Goal: Task Accomplishment & Management: Complete application form

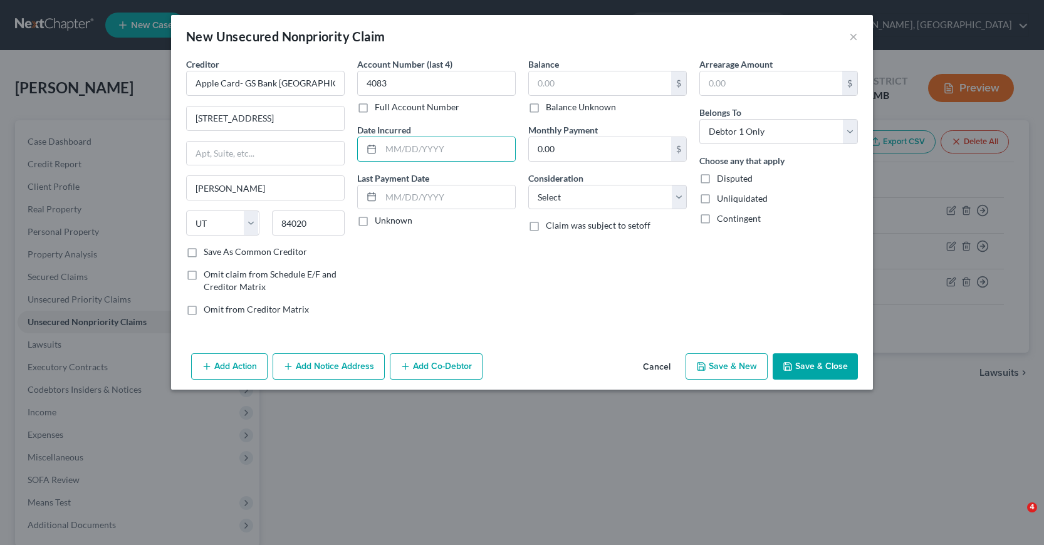
select select "46"
select select "0"
click at [384, 151] on input "text" at bounding box center [448, 149] width 134 height 24
type input "05/2024"
click at [534, 83] on input "text" at bounding box center [600, 83] width 142 height 24
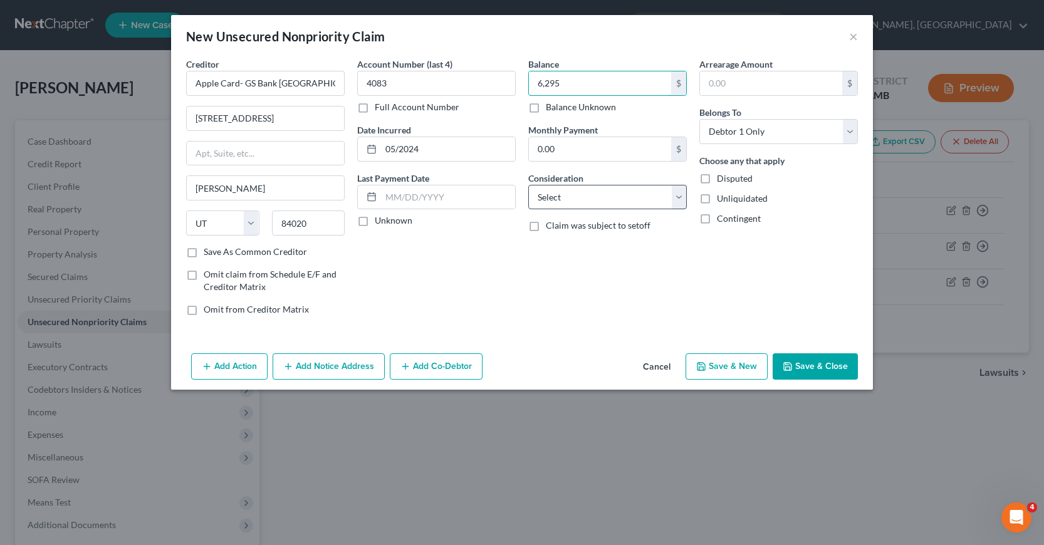
type input "6,295"
click at [680, 198] on select "Select Cable / Satellite Services Collection Agency Credit Card Debt Debt Couns…" at bounding box center [607, 197] width 158 height 25
select select "2"
click at [528, 185] on select "Select Cable / Satellite Services Collection Agency Credit Card Debt Debt Couns…" at bounding box center [607, 197] width 158 height 25
click at [729, 368] on button "Save & New" at bounding box center [726, 366] width 82 height 26
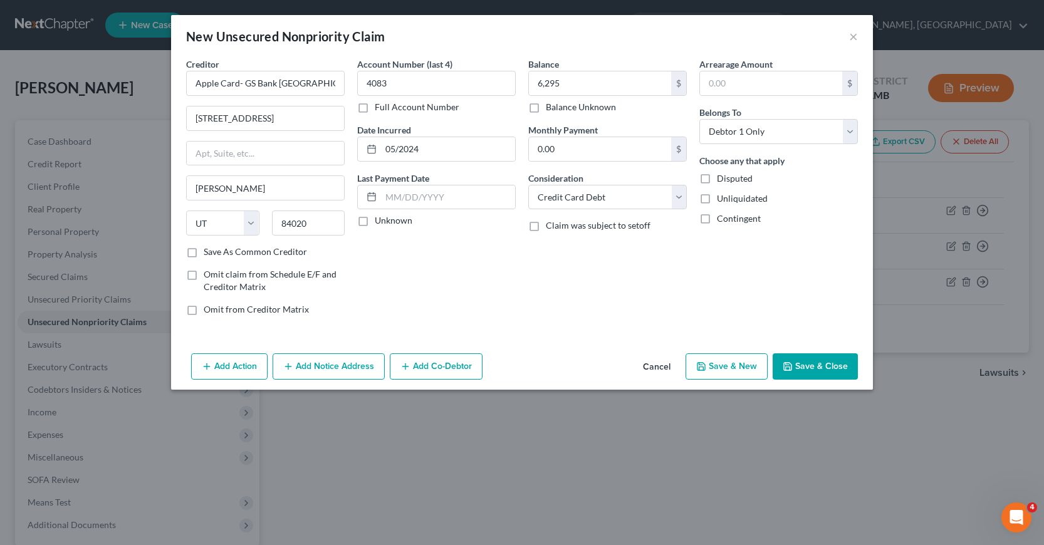
select select "0"
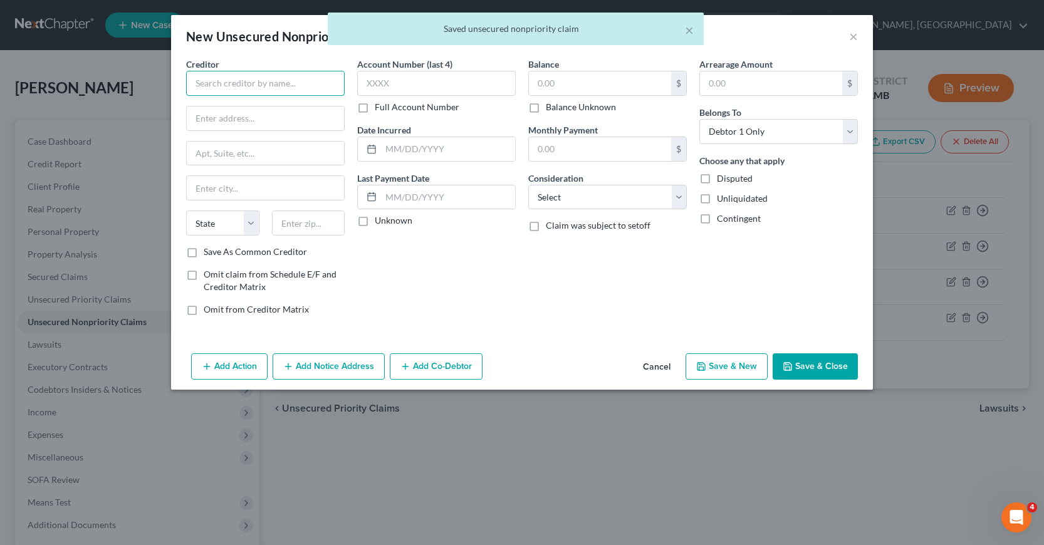
click at [197, 84] on input "text" at bounding box center [265, 83] width 158 height 25
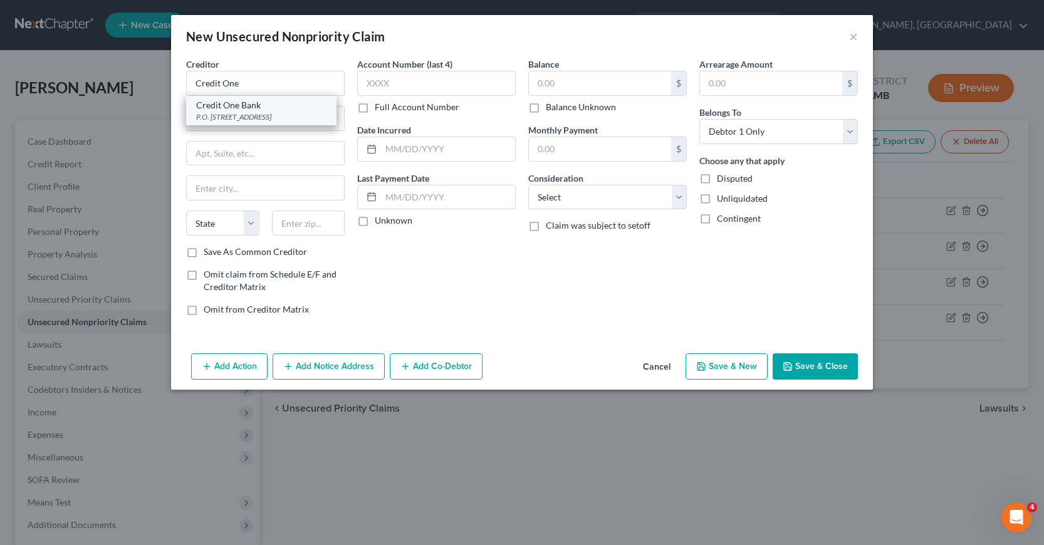
click at [215, 116] on div "P.O. [STREET_ADDRESS]" at bounding box center [261, 117] width 130 height 11
type input "Credit One Bank"
type input "P.O. Box 98872"
type input "[GEOGRAPHIC_DATA]"
select select "31"
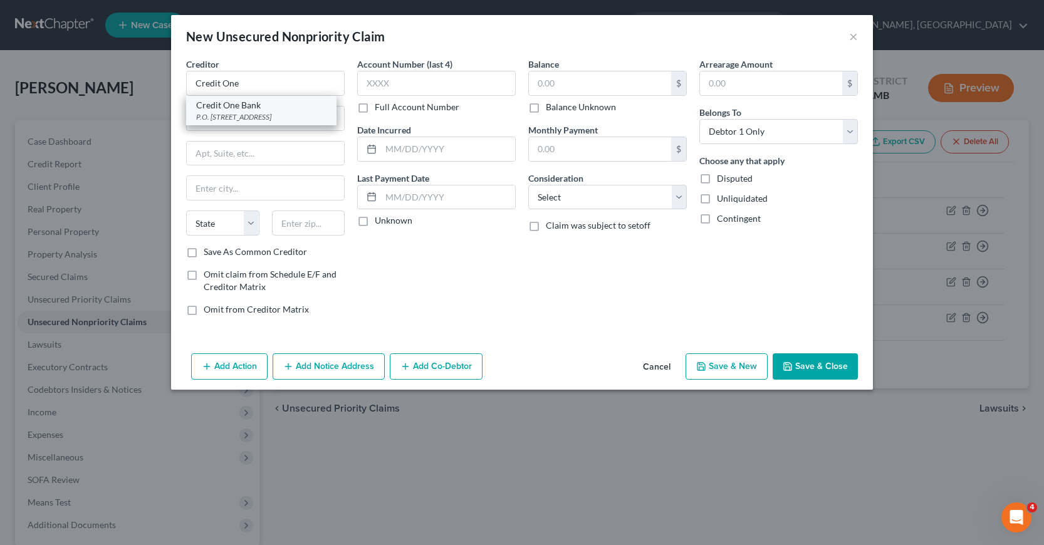
type input "89193"
click at [253, 118] on input "P.O. Box 98872" at bounding box center [265, 118] width 157 height 24
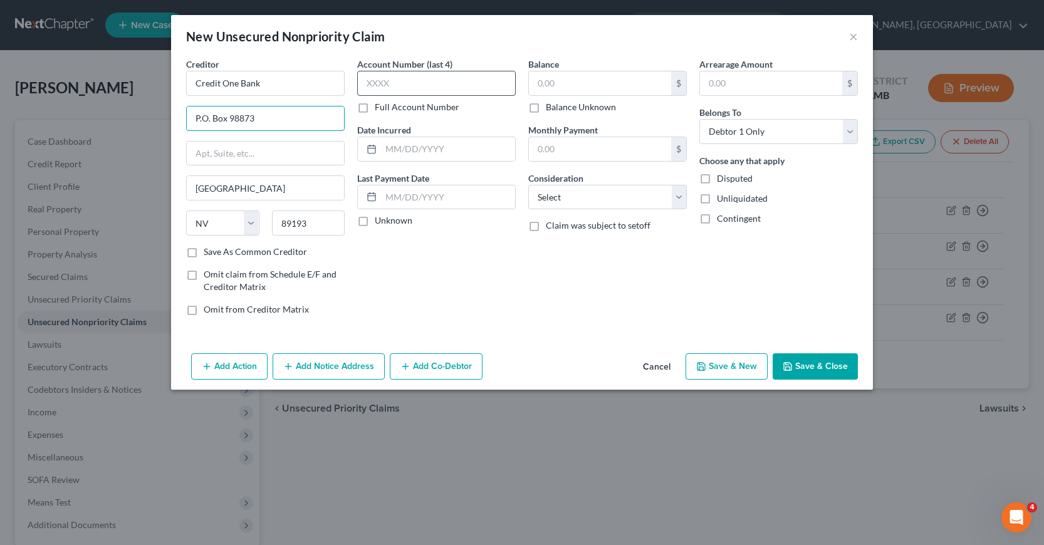
type input "P.O. Box 98873"
click at [367, 84] on input "text" at bounding box center [436, 83] width 158 height 25
type input "7030"
click at [382, 149] on input "text" at bounding box center [448, 149] width 134 height 24
type input "05/2024"
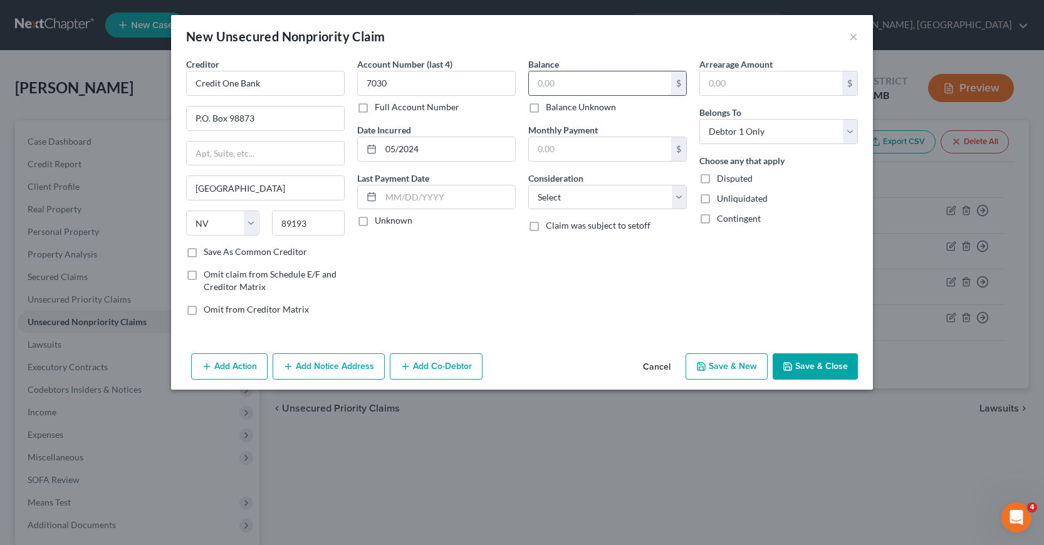
click at [536, 81] on input "text" at bounding box center [600, 83] width 142 height 24
type input "791"
click at [680, 197] on select "Select Cable / Satellite Services Collection Agency Credit Card Debt Debt Couns…" at bounding box center [607, 197] width 158 height 25
select select "2"
click at [528, 185] on select "Select Cable / Satellite Services Collection Agency Credit Card Debt Debt Couns…" at bounding box center [607, 197] width 158 height 25
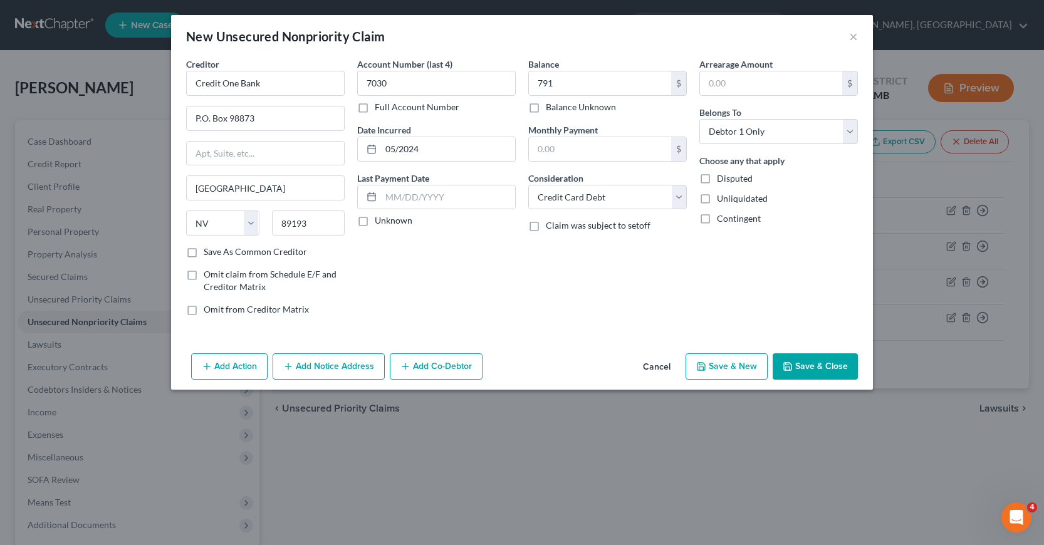
click at [823, 366] on button "Save & Close" at bounding box center [814, 366] width 85 height 26
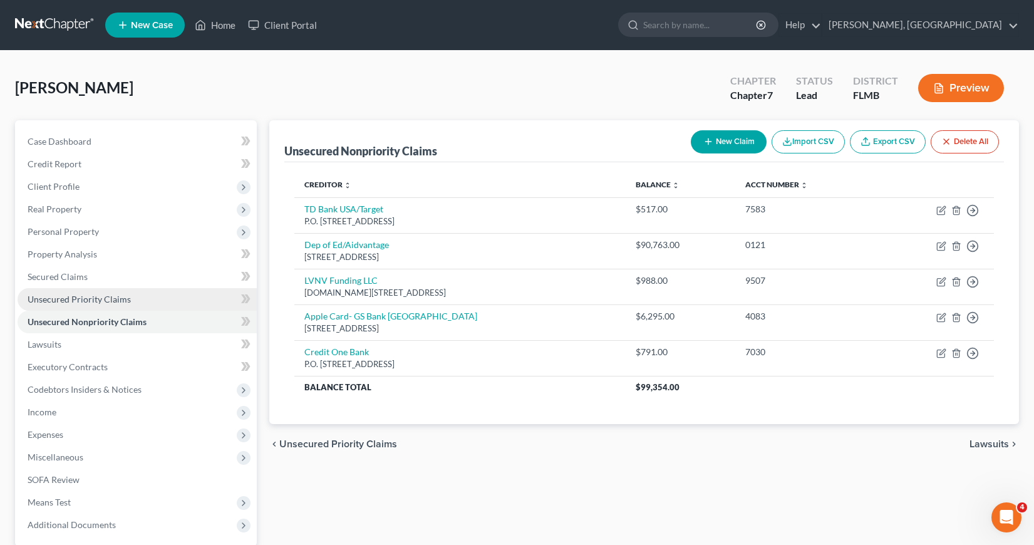
click at [58, 296] on span "Unsecured Priority Claims" at bounding box center [79, 299] width 103 height 11
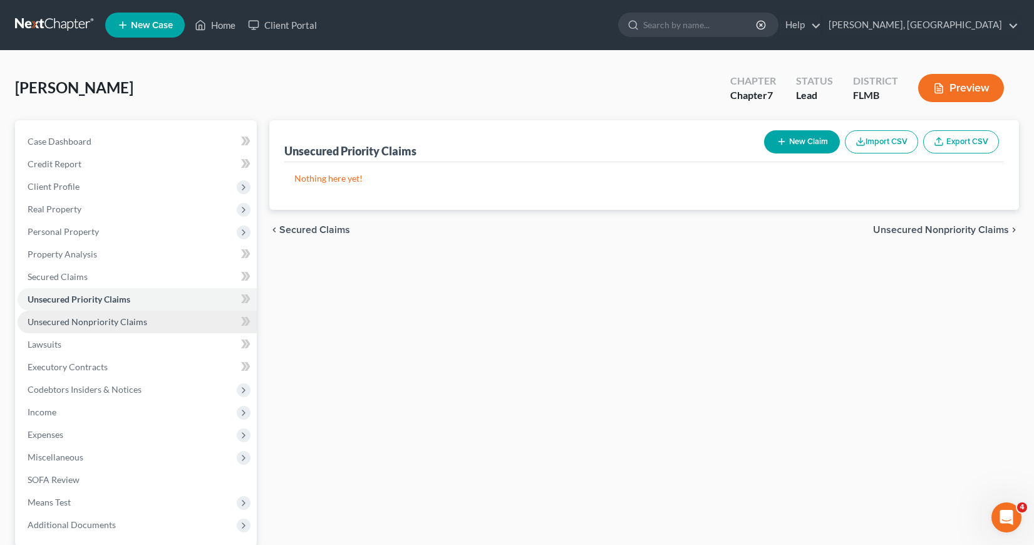
click at [63, 319] on span "Unsecured Nonpriority Claims" at bounding box center [88, 321] width 120 height 11
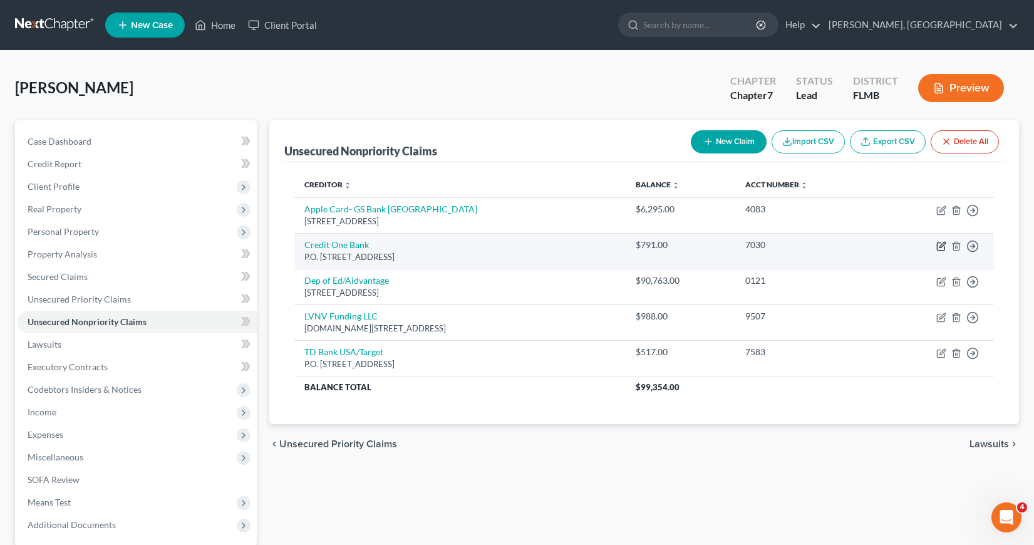
click at [940, 246] on icon "button" at bounding box center [943, 245] width 6 height 6
select select "31"
select select "2"
select select "0"
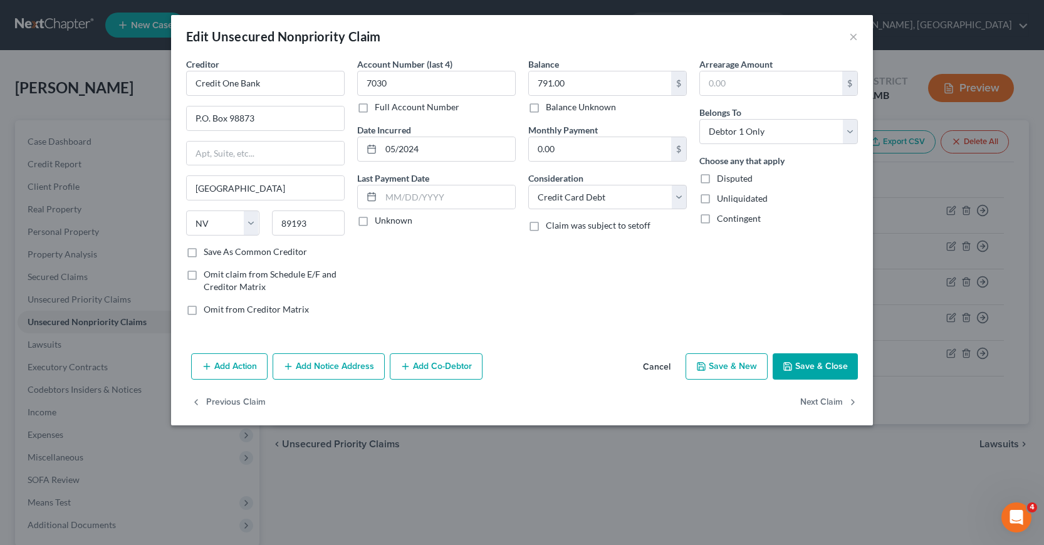
click at [314, 366] on button "Add Notice Address" at bounding box center [328, 366] width 112 height 26
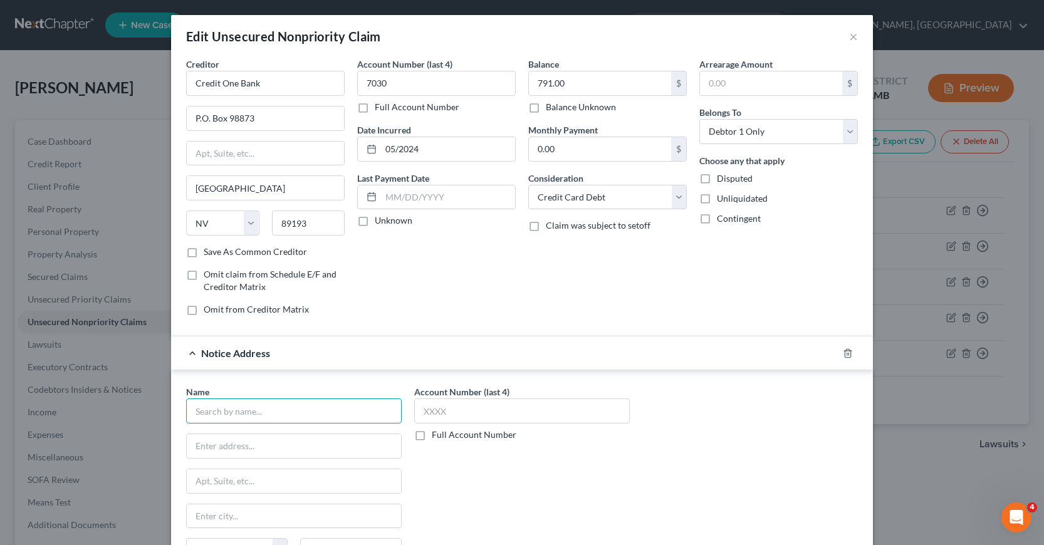
click at [192, 412] on input "text" at bounding box center [293, 410] width 215 height 25
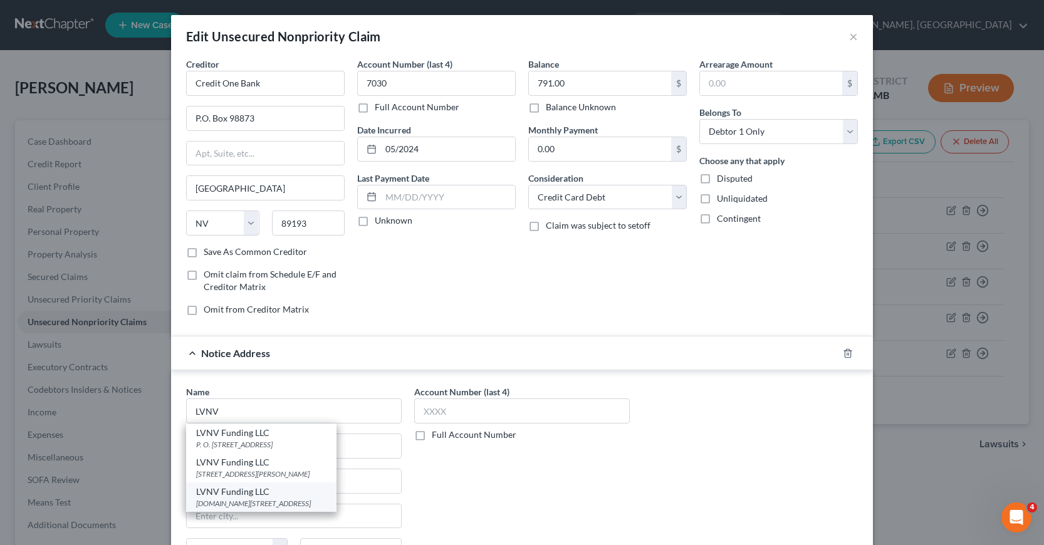
click at [244, 498] on div "[DOMAIN_NAME][STREET_ADDRESS]" at bounding box center [261, 503] width 130 height 11
type input "LVNV Funding LLC"
type input "[DOMAIN_NAME] 1269"
type input "[GEOGRAPHIC_DATA]"
select select "42"
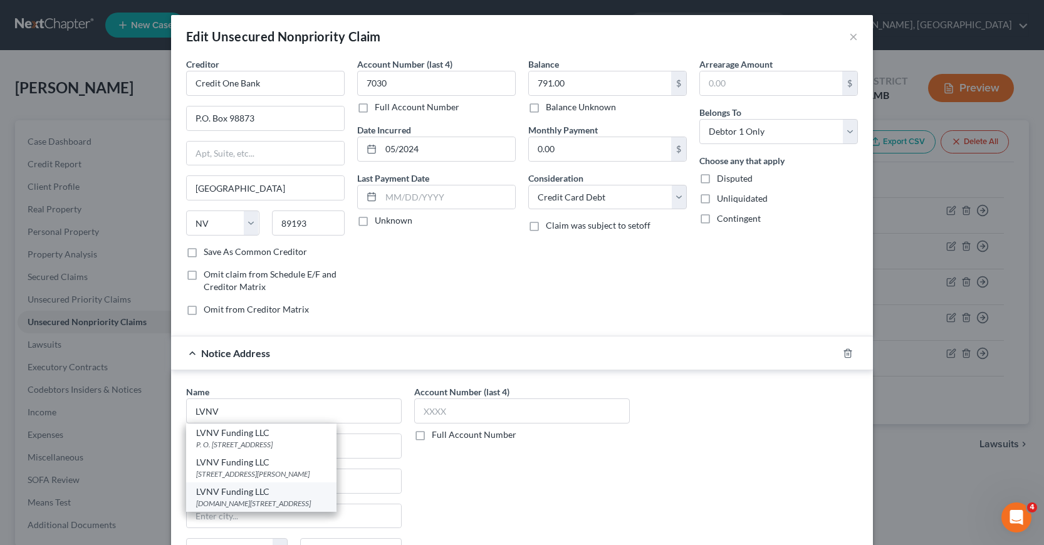
type input "29603"
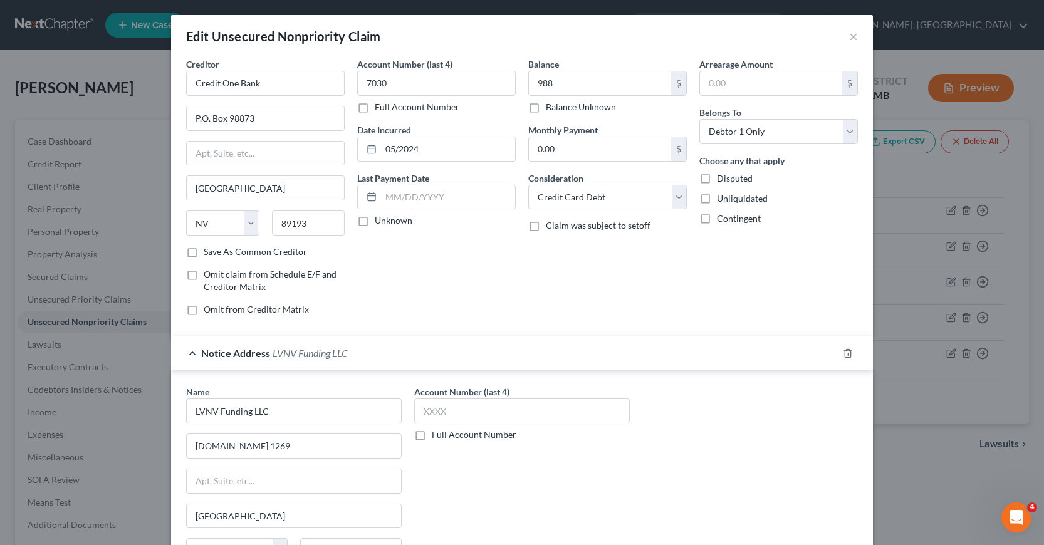
click at [558, 275] on div "Balance 988.00 $ Balance Unknown Balance Undetermined 988 $ Balance Unknown Mon…" at bounding box center [607, 192] width 171 height 268
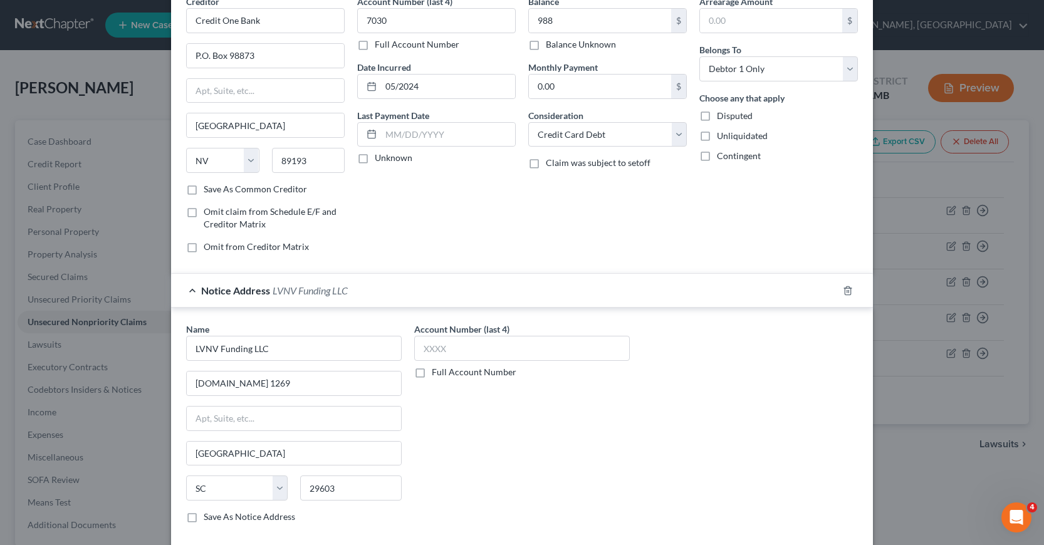
scroll to position [165, 0]
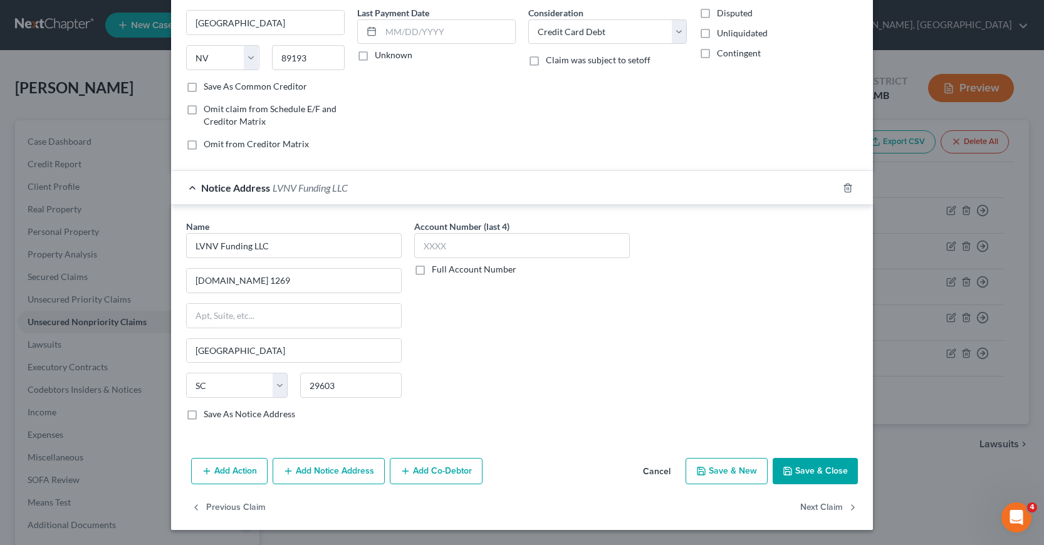
click at [802, 472] on button "Save & Close" at bounding box center [814, 471] width 85 height 26
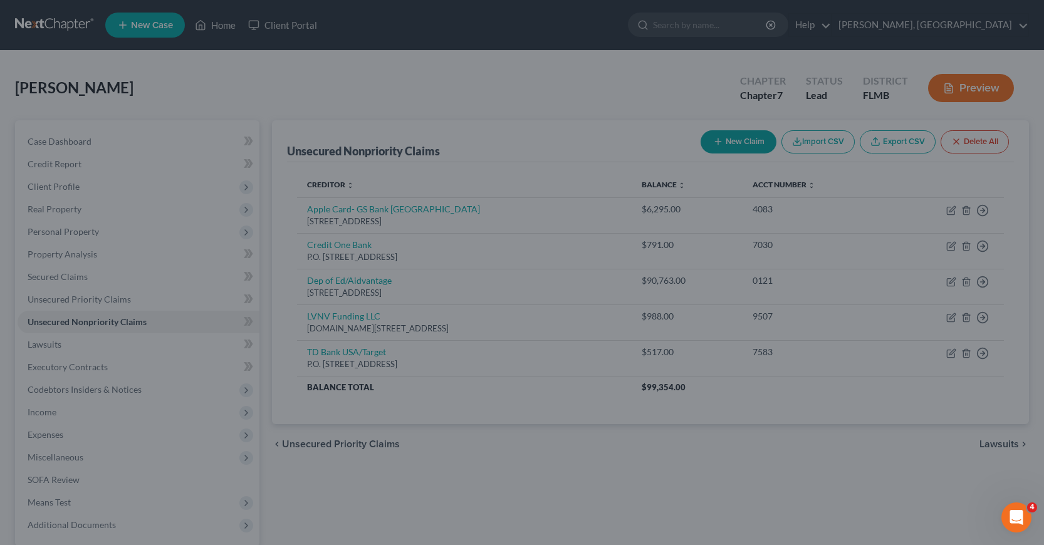
type input "988.00"
type input "0"
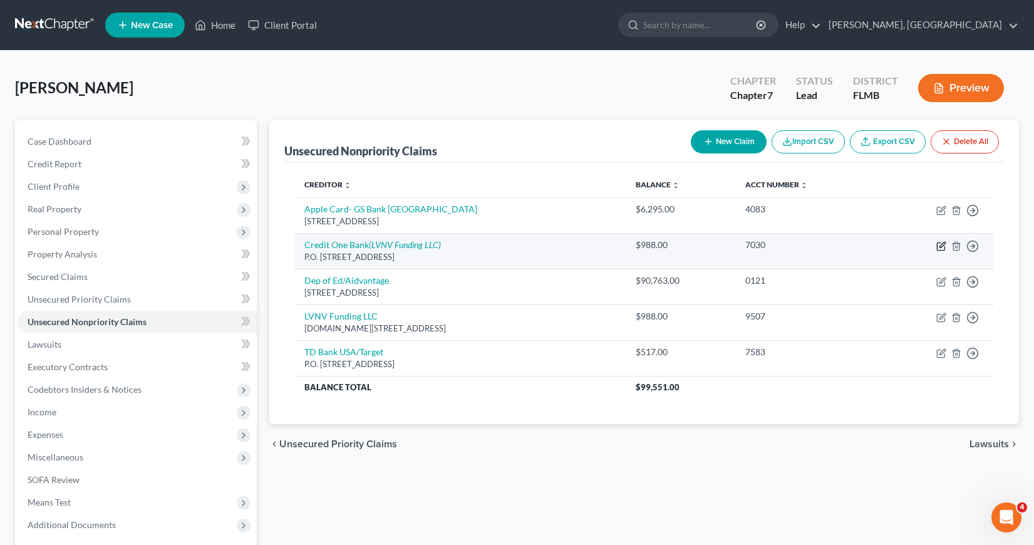
click at [942, 247] on icon "button" at bounding box center [943, 245] width 6 height 6
select select "31"
select select "2"
select select "0"
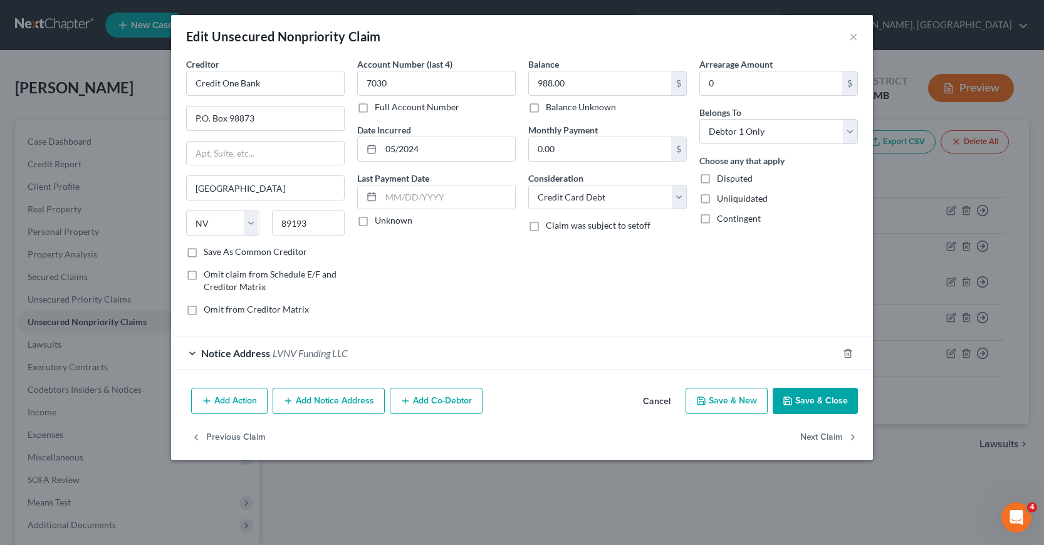
click at [190, 355] on div "Notice Address LVNV Funding LLC" at bounding box center [504, 352] width 667 height 33
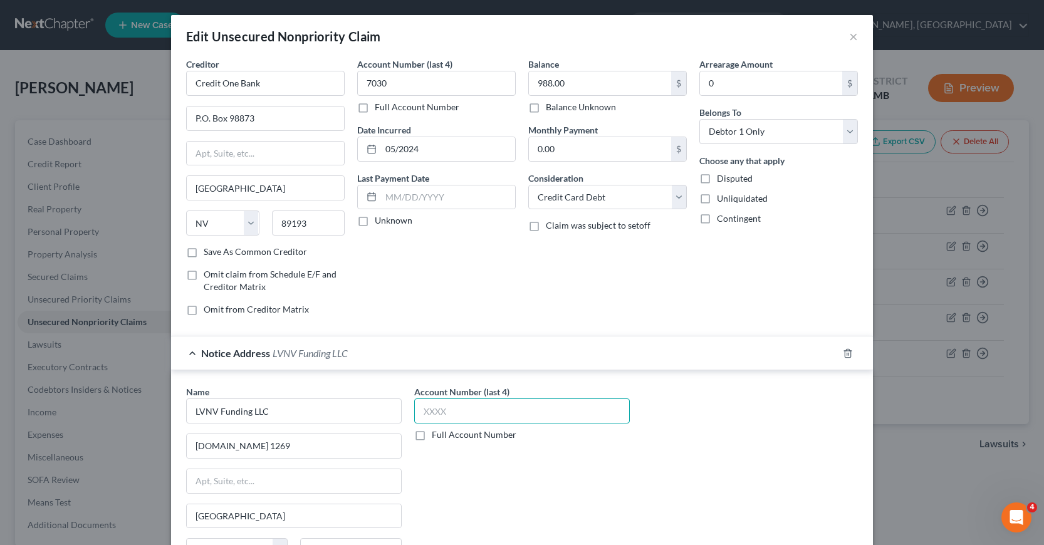
drag, startPoint x: 417, startPoint y: 408, endPoint x: 480, endPoint y: 409, distance: 63.9
click at [485, 408] on input "text" at bounding box center [521, 410] width 215 height 25
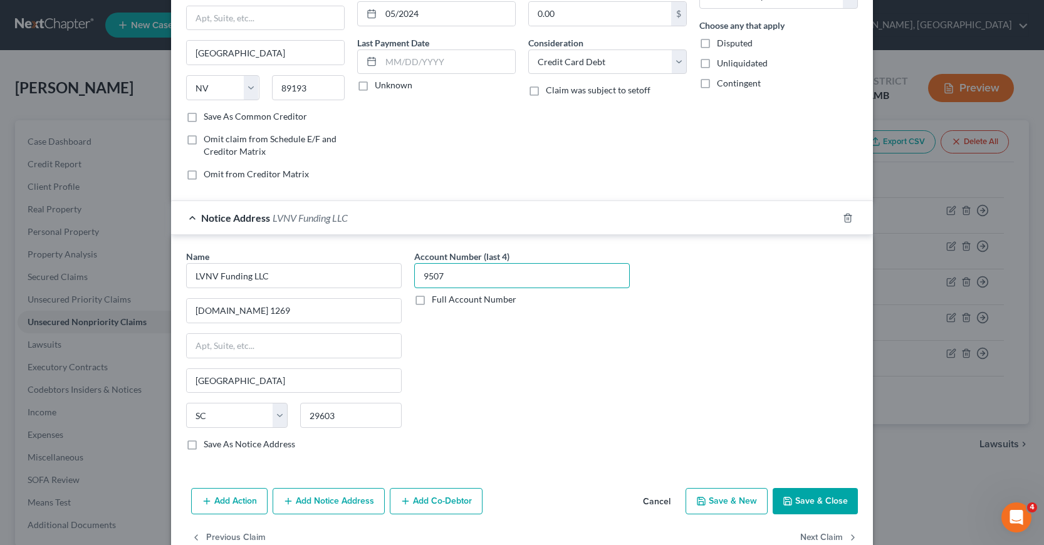
scroll to position [165, 0]
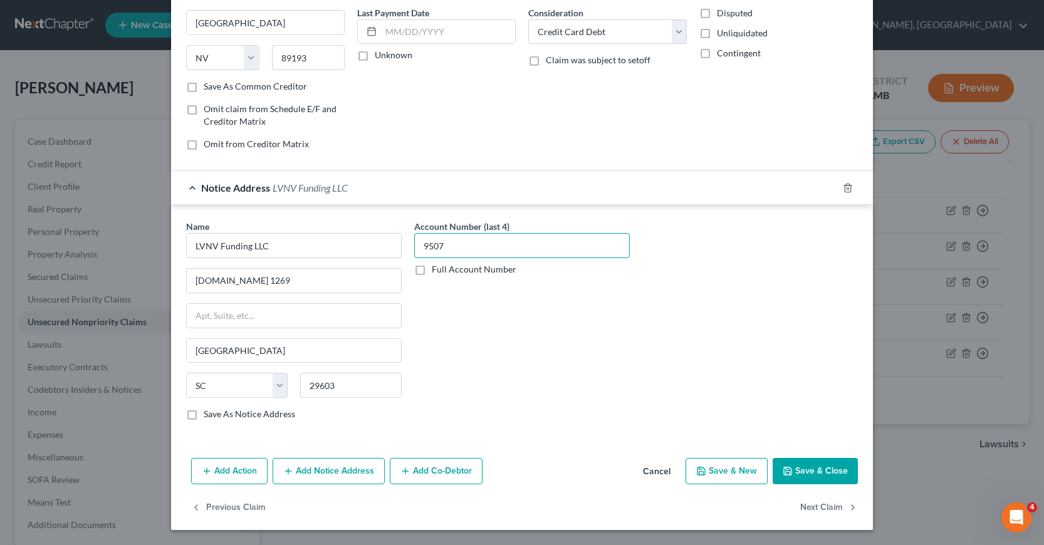
type input "9507"
click at [805, 472] on button "Save & Close" at bounding box center [814, 471] width 85 height 26
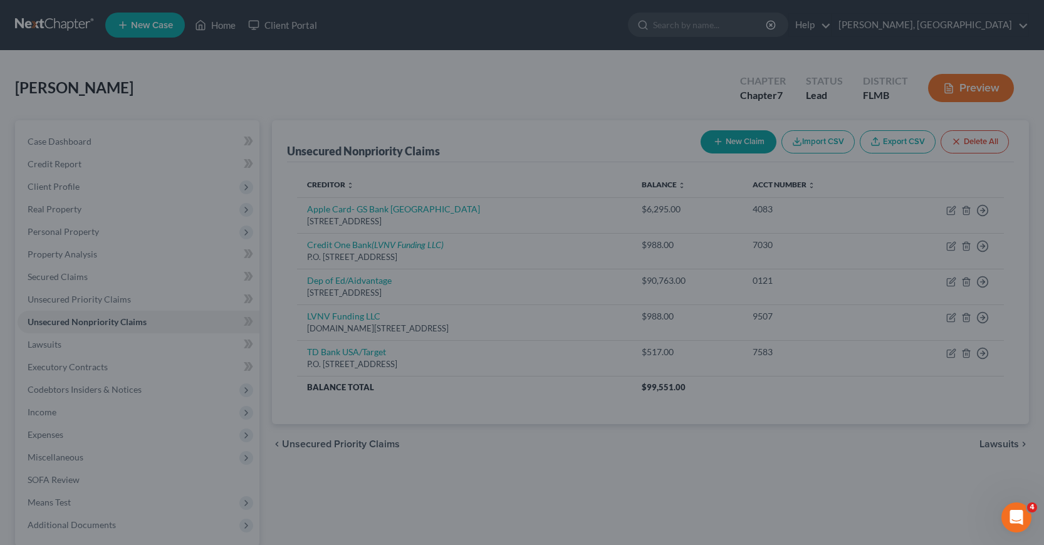
scroll to position [0, 0]
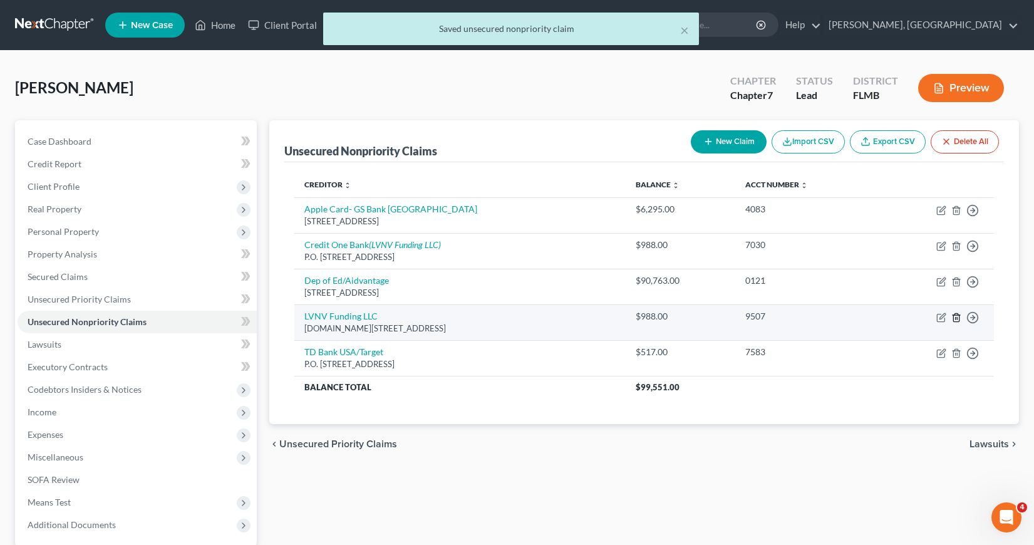
click at [957, 318] on line "button" at bounding box center [957, 318] width 0 height 3
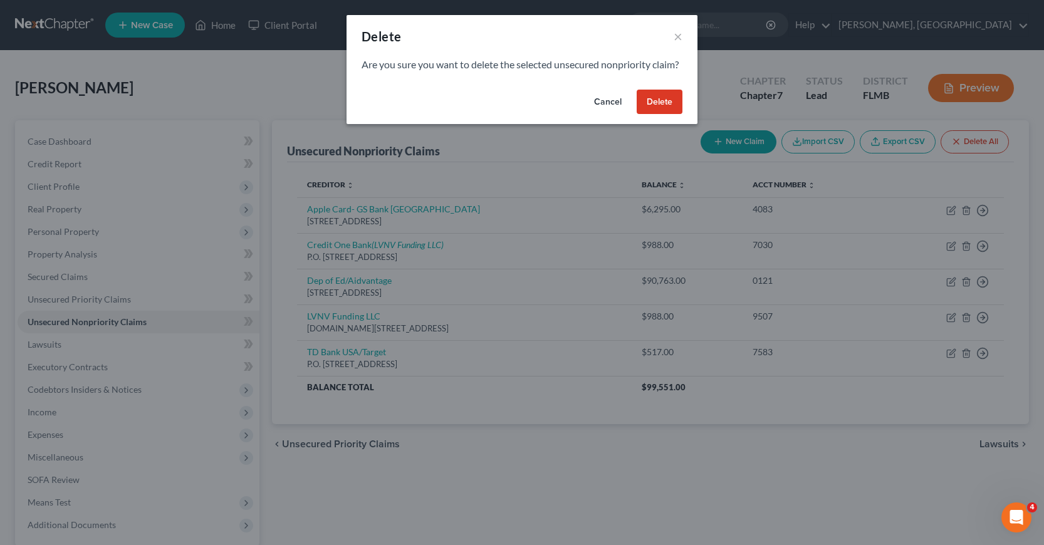
drag, startPoint x: 663, startPoint y: 113, endPoint x: 662, endPoint y: 141, distance: 28.3
click at [663, 113] on button "Delete" at bounding box center [659, 102] width 46 height 25
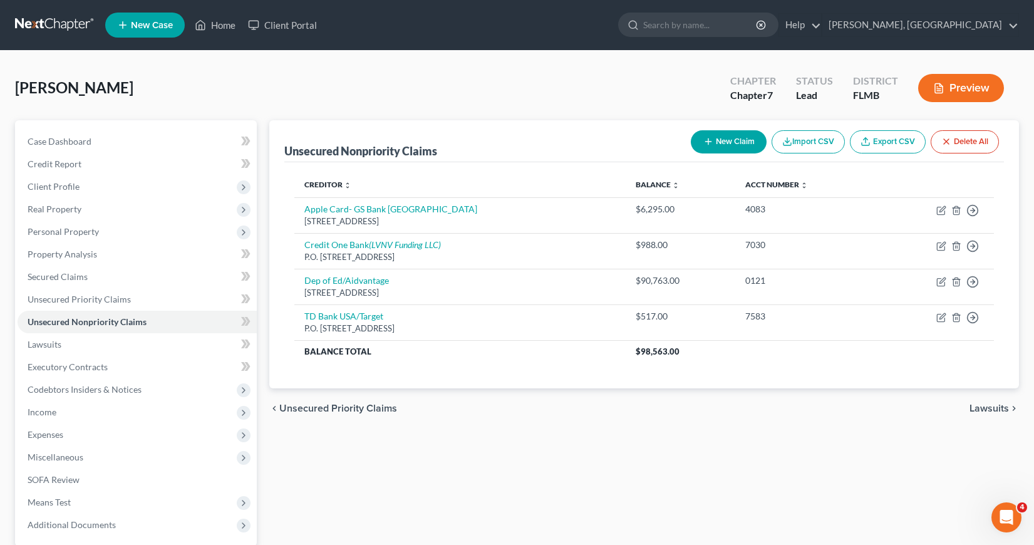
click at [711, 140] on button "New Claim" at bounding box center [729, 141] width 76 height 23
select select "0"
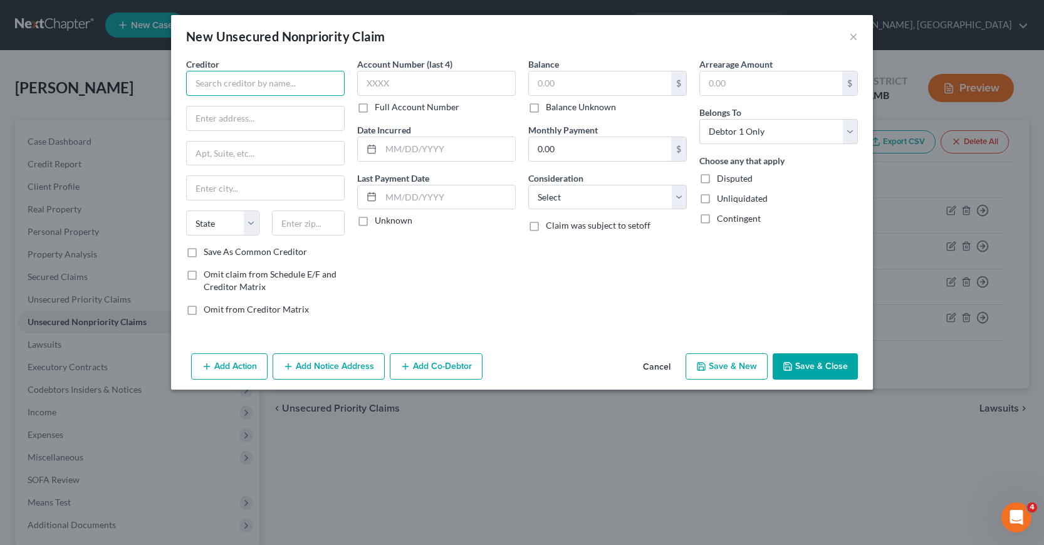
click at [196, 87] on input "text" at bounding box center [265, 83] width 158 height 25
type input "Progressive Casualty Insurance Compay"
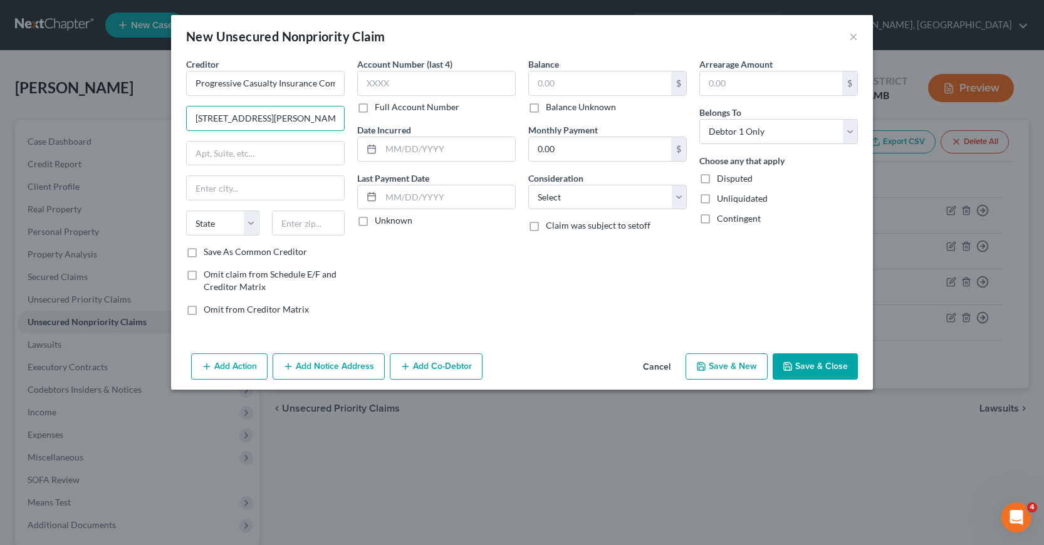
type input "[STREET_ADDRESS][PERSON_NAME]"
type input "[PERSON_NAME]"
type input "o"
type input "[PERSON_NAME]"
drag, startPoint x: 192, startPoint y: 152, endPoint x: 256, endPoint y: 158, distance: 64.2
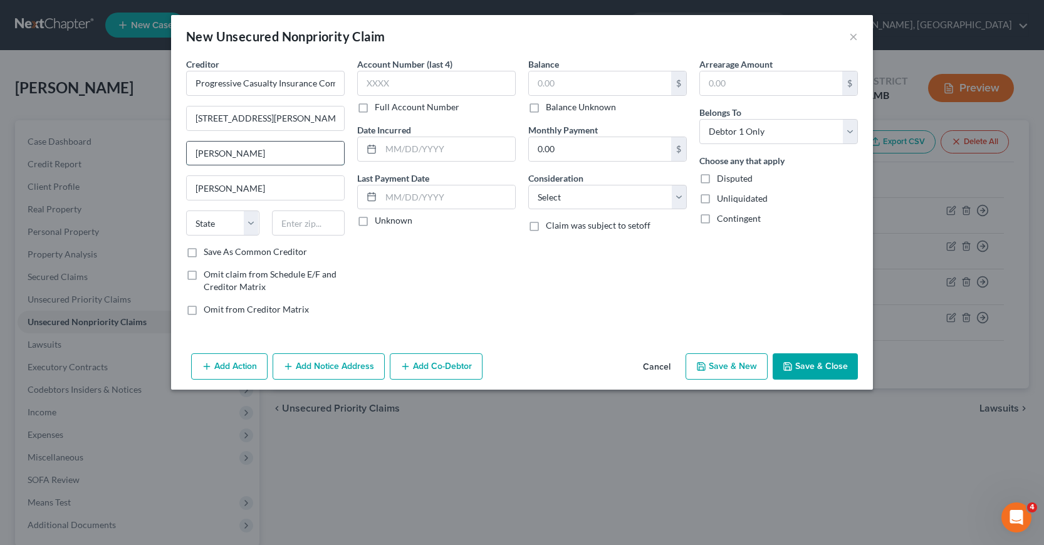
click at [255, 158] on input "[PERSON_NAME]" at bounding box center [265, 154] width 157 height 24
click at [215, 221] on select "State [US_STATE] AK AR AZ CA CO CT DE DC [GEOGRAPHIC_DATA] [GEOGRAPHIC_DATA] GU…" at bounding box center [222, 222] width 73 height 25
select select "36"
click at [186, 210] on select "State [US_STATE] AK AR AZ CA CO CT DE DC [GEOGRAPHIC_DATA] [GEOGRAPHIC_DATA] GU…" at bounding box center [222, 222] width 73 height 25
click at [286, 221] on input "text" at bounding box center [308, 222] width 73 height 25
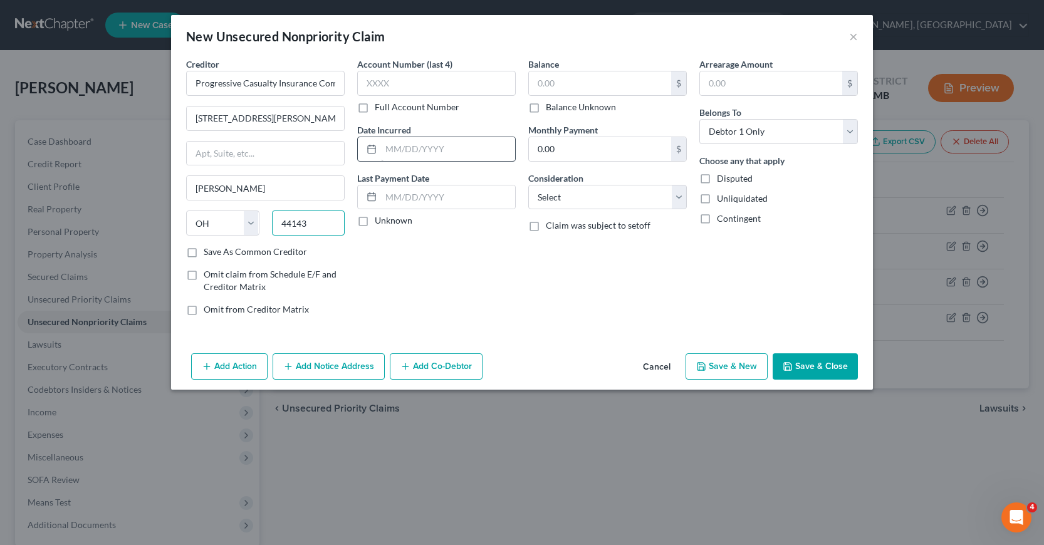
type input "44143"
click at [385, 149] on input "text" at bounding box center [448, 149] width 134 height 24
type input "[GEOGRAPHIC_DATA]"
type input "06/2023"
click at [536, 81] on input "text" at bounding box center [600, 83] width 142 height 24
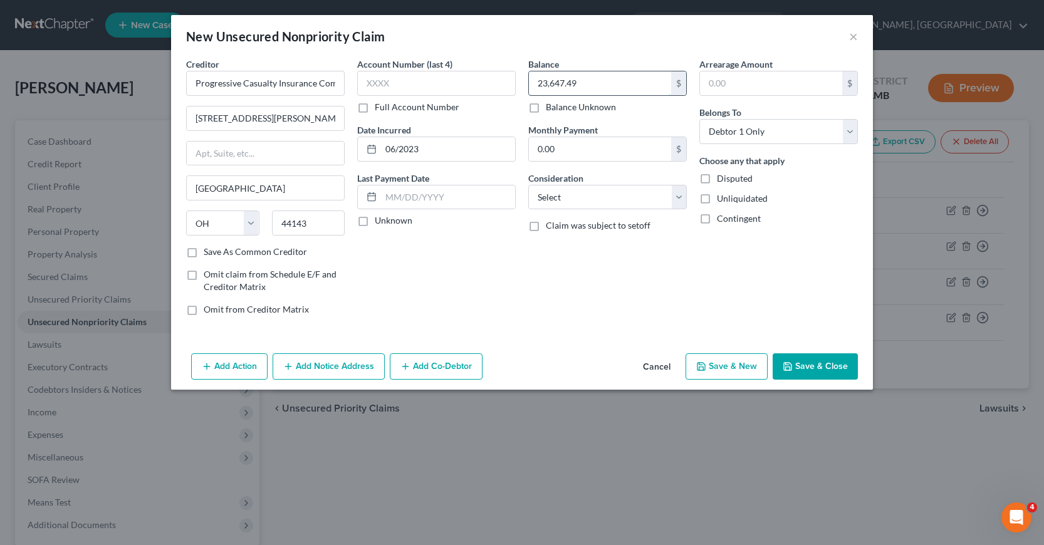
type input "23,647.49"
click at [679, 197] on select "Select Cable / Satellite Services Collection Agency Credit Card Debt Debt Couns…" at bounding box center [607, 197] width 158 height 25
select select "14"
click at [528, 185] on select "Select Cable / Satellite Services Collection Agency Credit Card Debt Debt Couns…" at bounding box center [607, 197] width 158 height 25
click at [534, 241] on input "text" at bounding box center [607, 245] width 157 height 24
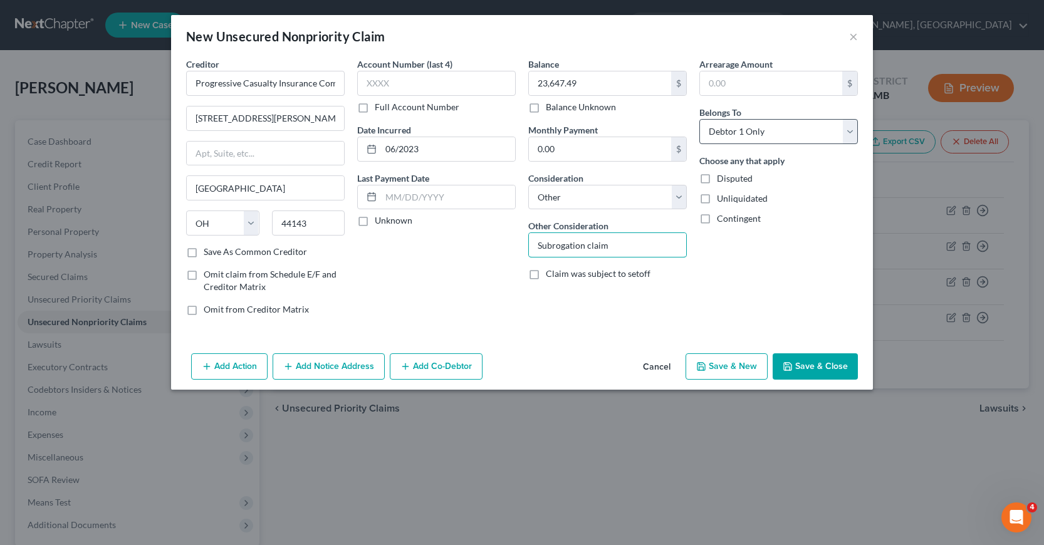
type input "Subrogation claim"
click at [851, 132] on select "Select Debtor 1 Only Debtor 2 Only Debtor 1 And Debtor 2 Only At Least One Of T…" at bounding box center [778, 131] width 158 height 25
select select "3"
click at [699, 119] on select "Select Debtor 1 Only Debtor 2 Only Debtor 1 And Debtor 2 Only At Least One Of T…" at bounding box center [778, 131] width 158 height 25
click at [433, 370] on button "Add Co-Debtor" at bounding box center [436, 366] width 93 height 26
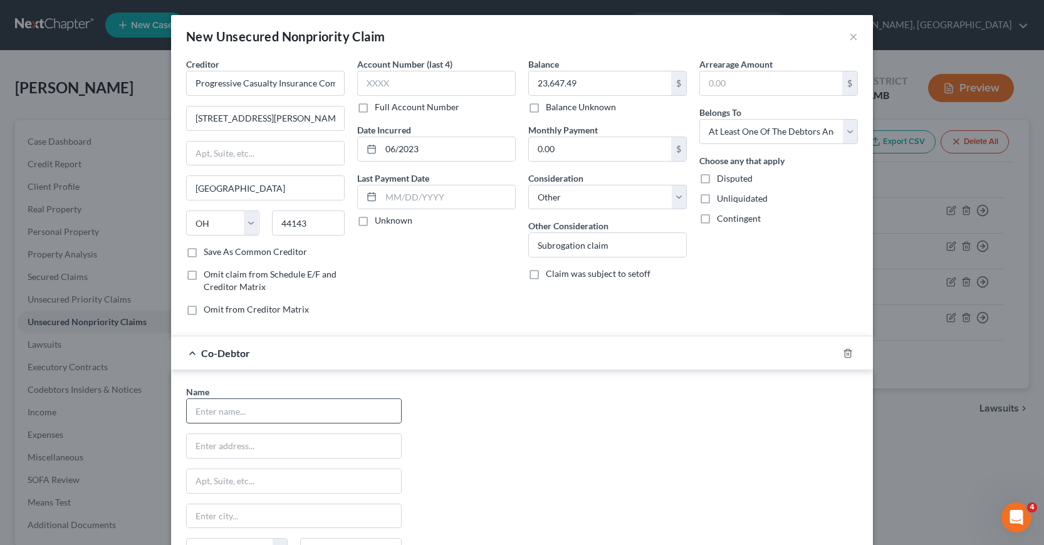
click at [188, 407] on input "text" at bounding box center [294, 411] width 214 height 24
type input "[PERSON_NAME]"
click at [197, 445] on input "text" at bounding box center [294, 446] width 214 height 24
type input "[STREET_ADDRESS][PERSON_NAME]"
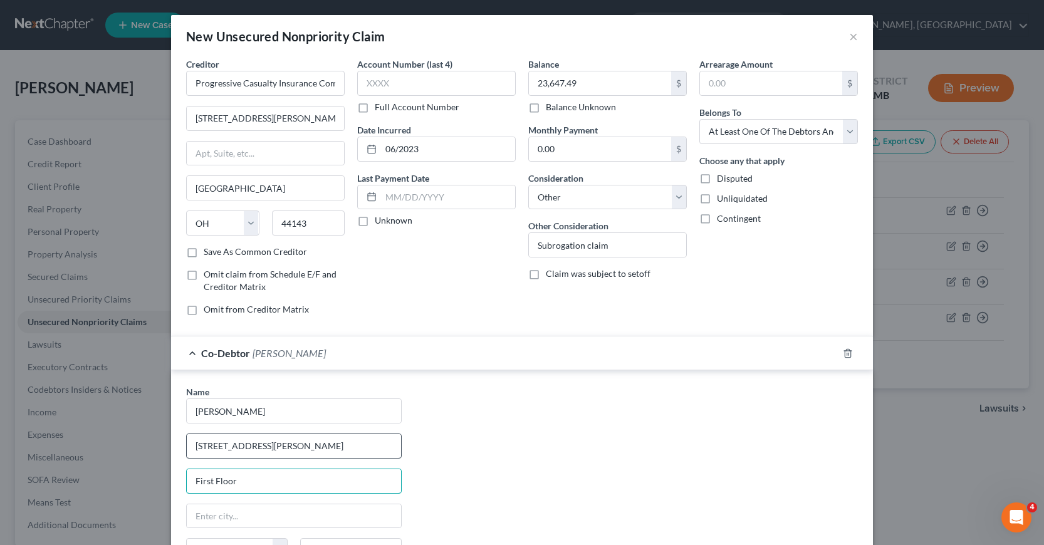
type input "First Floor"
type input "[GEOGRAPHIC_DATA]"
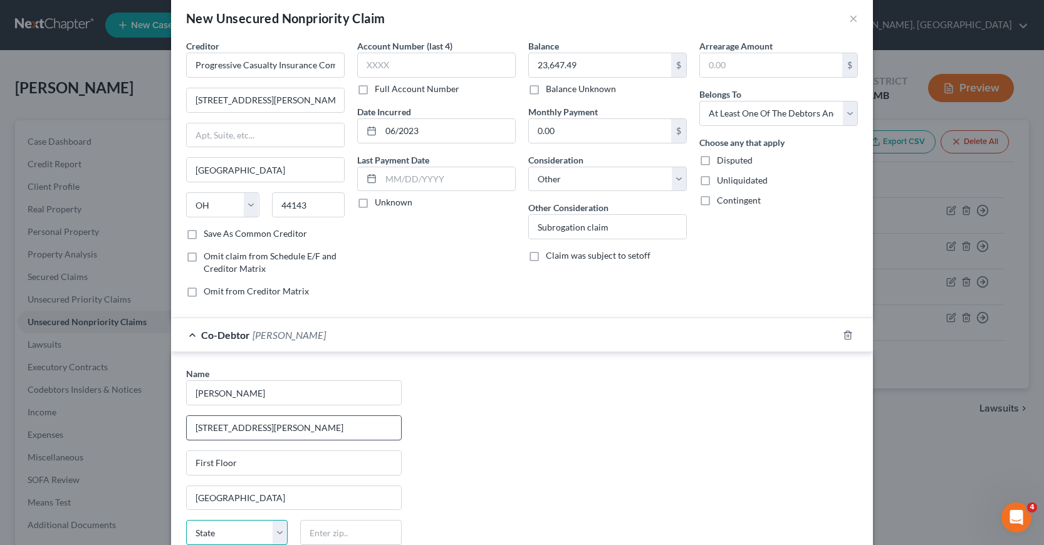
select select "41"
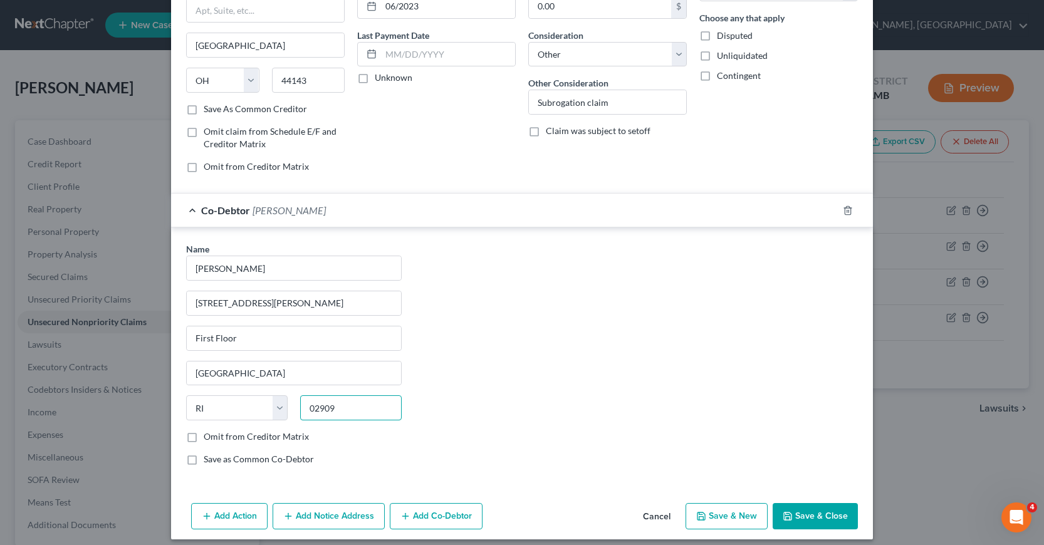
scroll to position [152, 0]
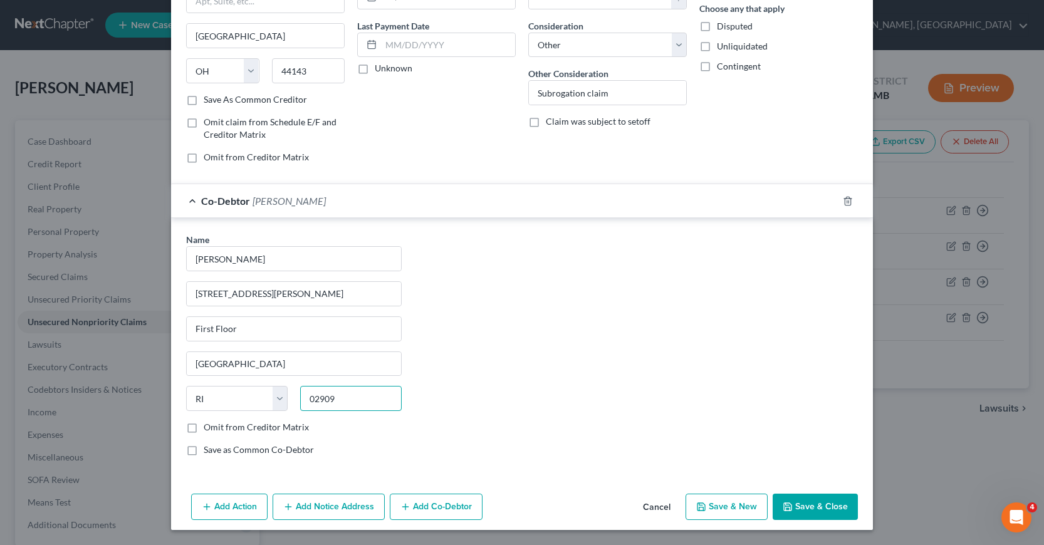
type input "02909"
click at [338, 509] on button "Add Notice Address" at bounding box center [328, 507] width 112 height 26
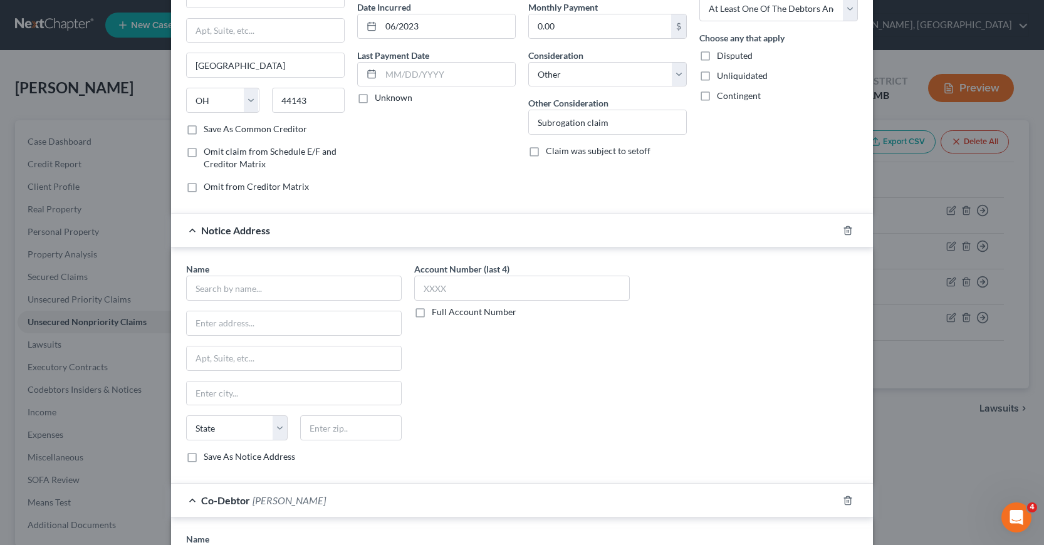
scroll to position [109, 0]
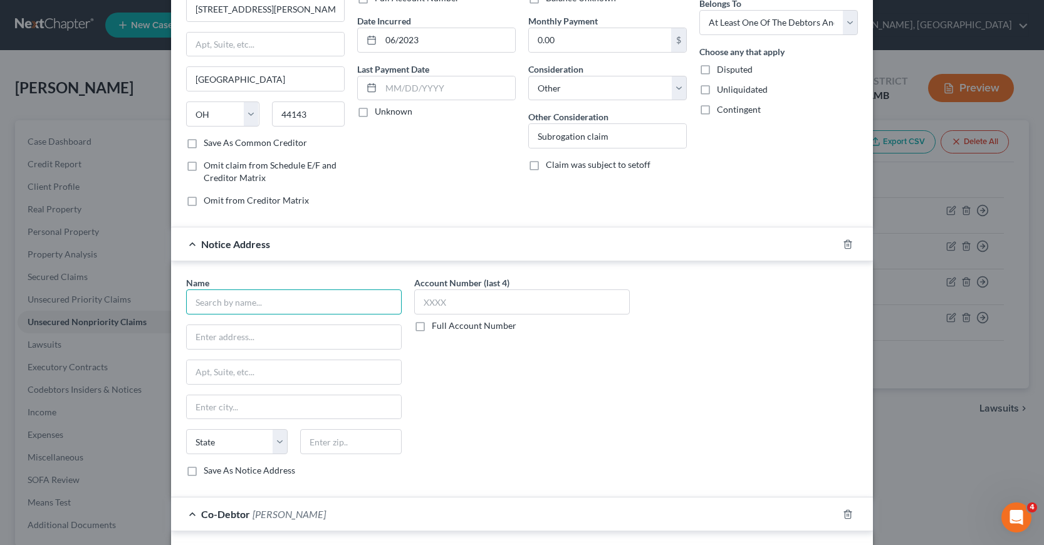
click at [199, 304] on input "text" at bounding box center [293, 301] width 215 height 25
type input "[PERSON_NAME], Factor, [PERSON_NAME] & [PERSON_NAME]"
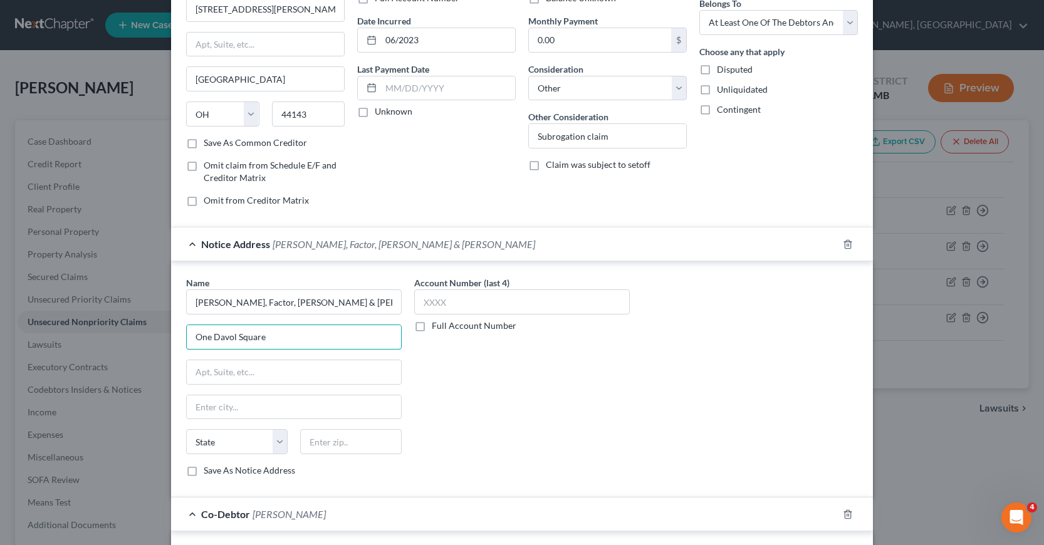
type input "One Davol Square"
type input "Suite 305"
type input "[GEOGRAPHIC_DATA]"
select select "41"
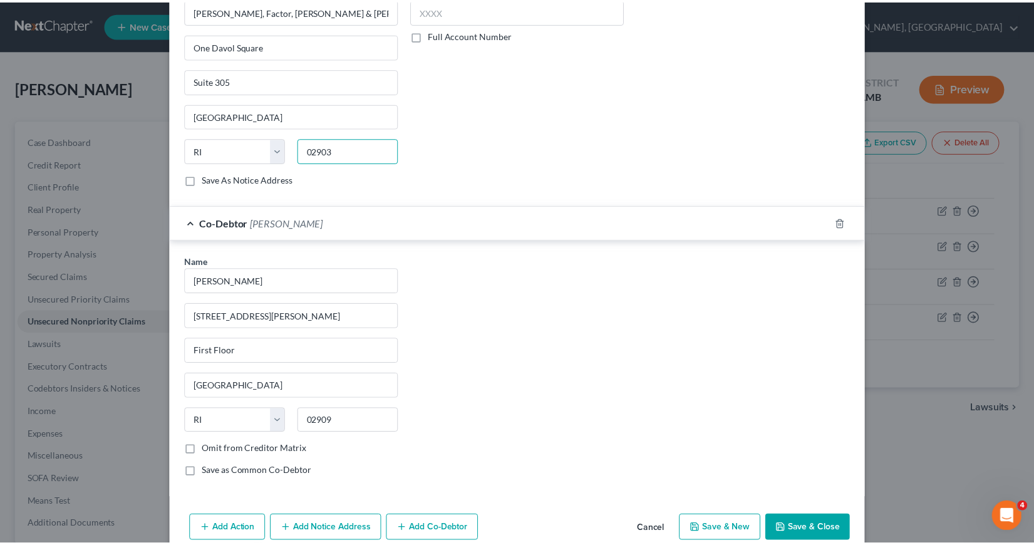
scroll to position [422, 0]
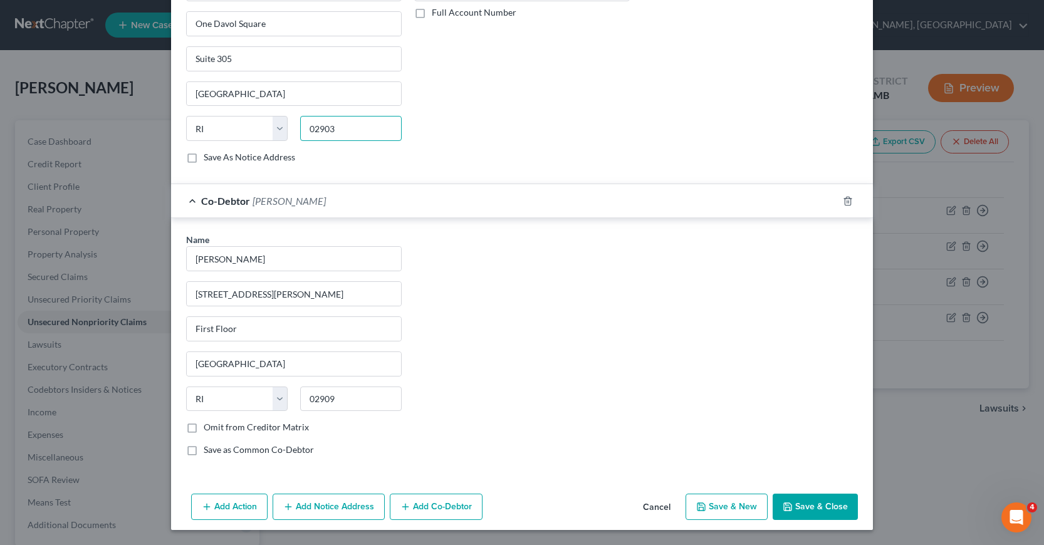
type input "02903"
click at [801, 506] on button "Save & Close" at bounding box center [814, 507] width 85 height 26
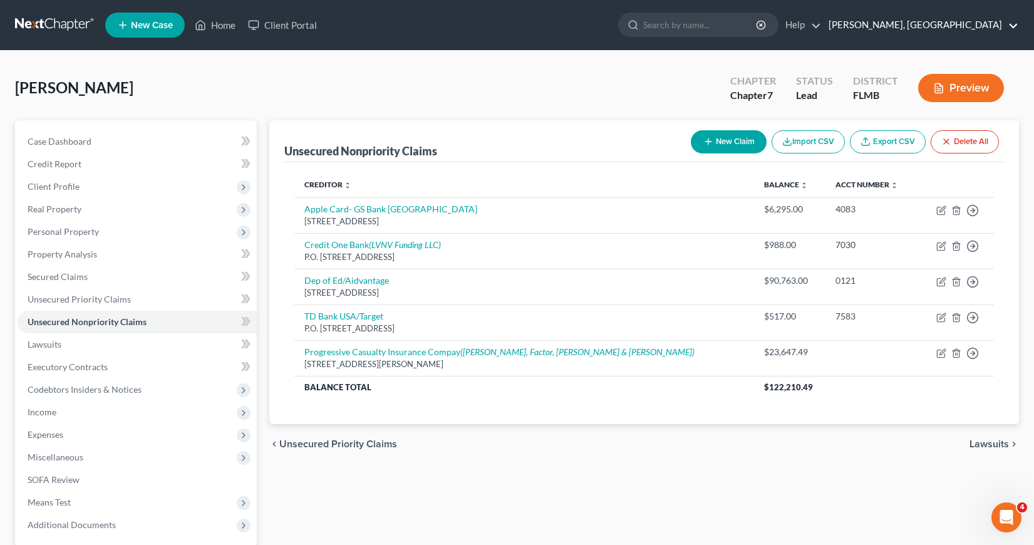
click at [1012, 24] on link "[PERSON_NAME], [GEOGRAPHIC_DATA]" at bounding box center [921, 25] width 196 height 23
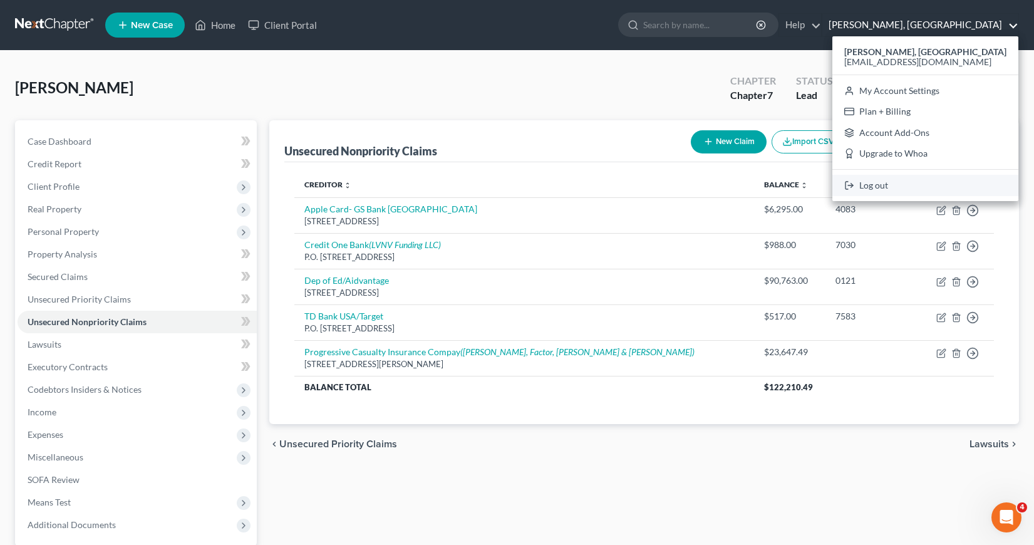
click at [890, 184] on link "Log out" at bounding box center [926, 185] width 186 height 21
